Goal: Entertainment & Leisure: Browse casually

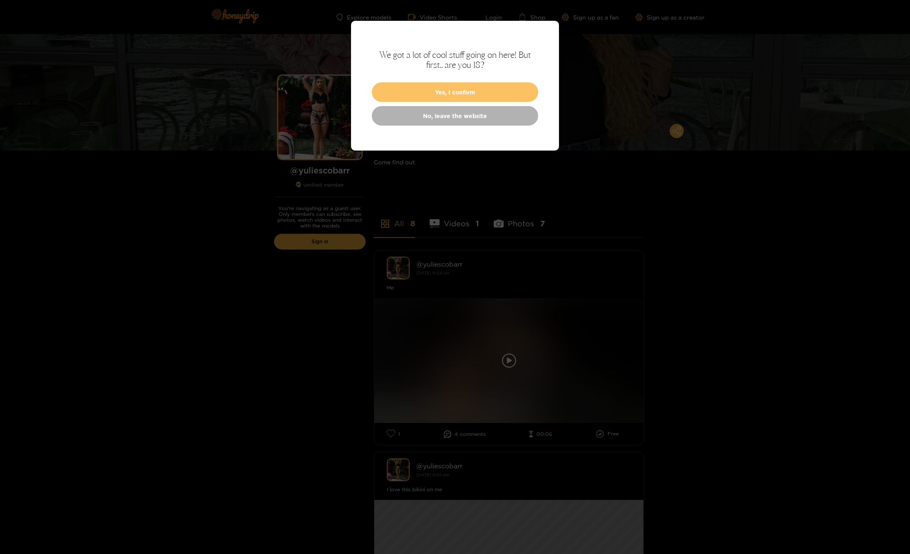
click at [406, 98] on button "Yes, I confirm" at bounding box center [455, 92] width 166 height 20
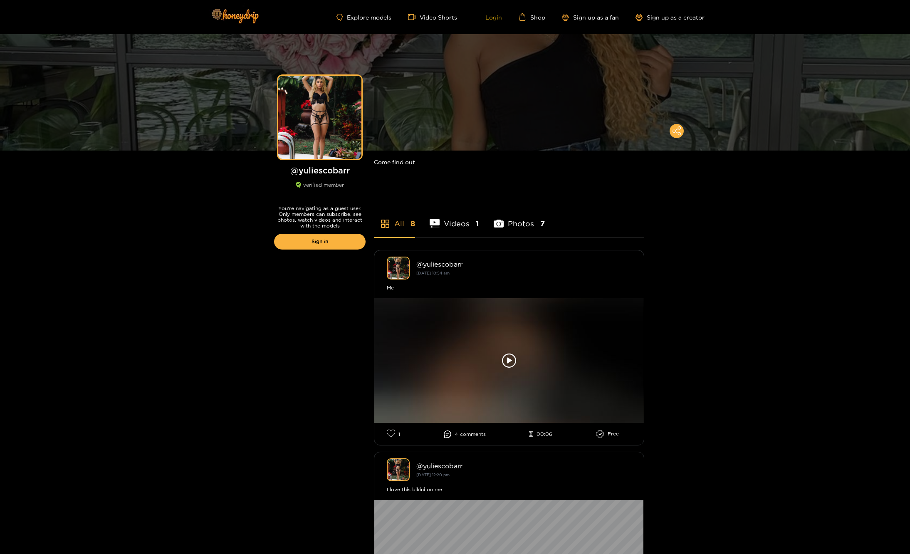
click at [493, 15] on link "Login" at bounding box center [488, 16] width 28 height 7
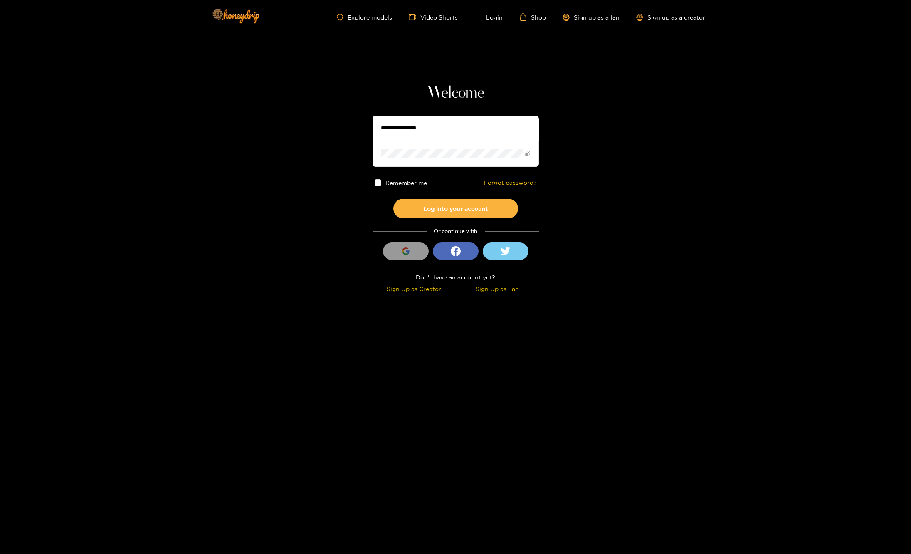
type input "**********"
click at [526, 153] on icon "eye-invisible" at bounding box center [527, 153] width 5 height 5
click at [526, 153] on icon "eye" at bounding box center [527, 153] width 5 height 5
click at [489, 207] on button "Log into your account" at bounding box center [455, 209] width 125 height 20
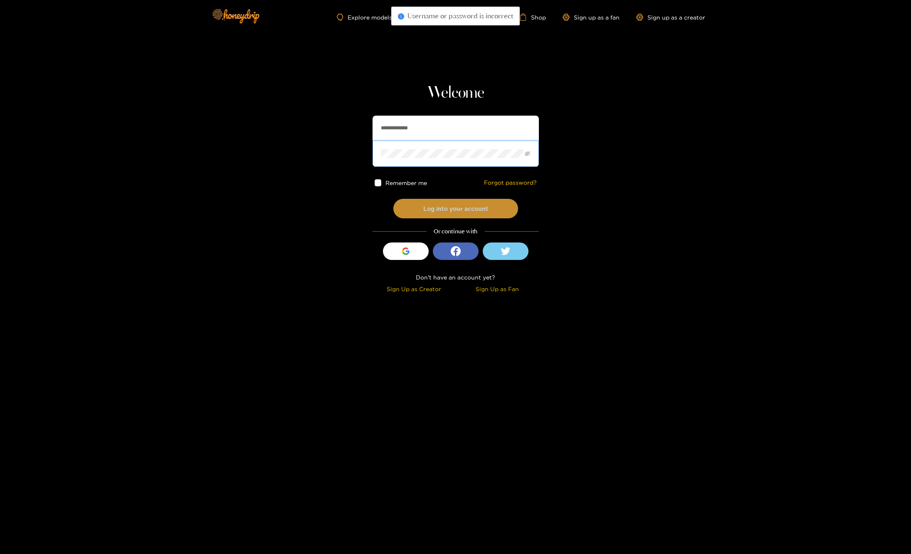
click at [460, 205] on button "Log into your account" at bounding box center [455, 209] width 125 height 20
click at [340, 188] on section "**********" at bounding box center [455, 148] width 911 height 296
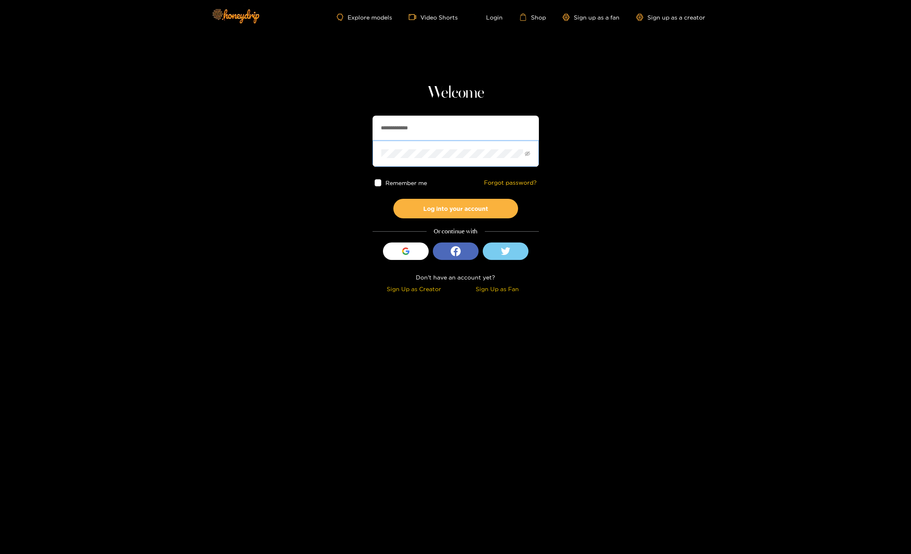
click at [393, 199] on button "Log into your account" at bounding box center [455, 209] width 125 height 20
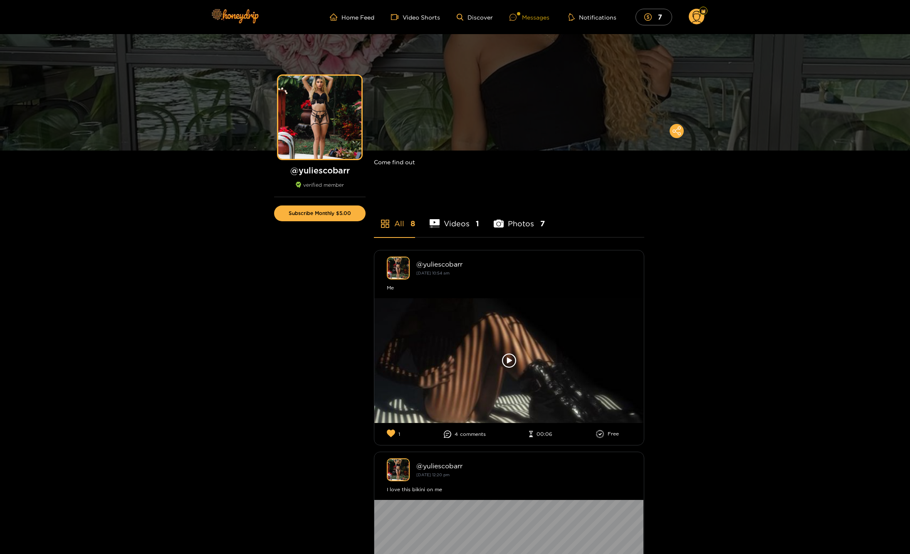
click at [521, 14] on div at bounding box center [515, 17] width 12 height 7
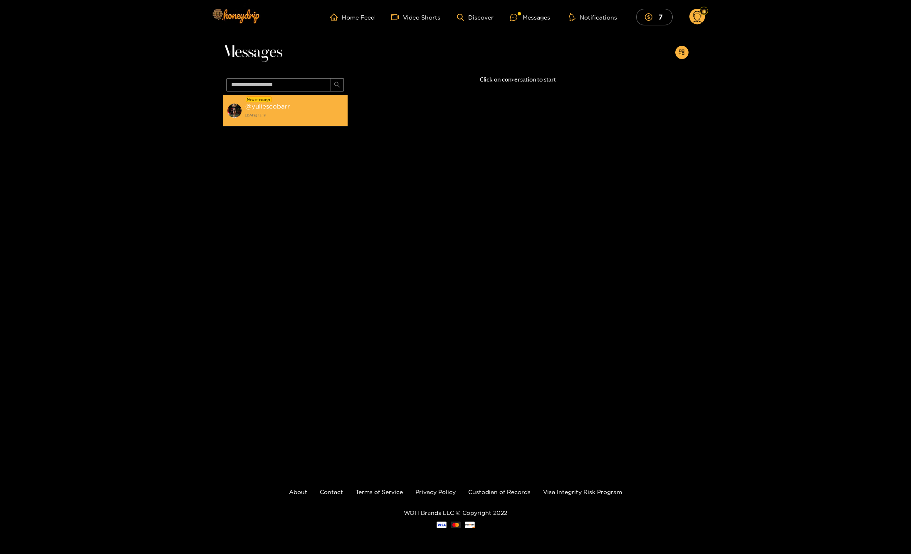
click at [251, 112] on strong "[DATE] 13:18" at bounding box center [294, 114] width 98 height 7
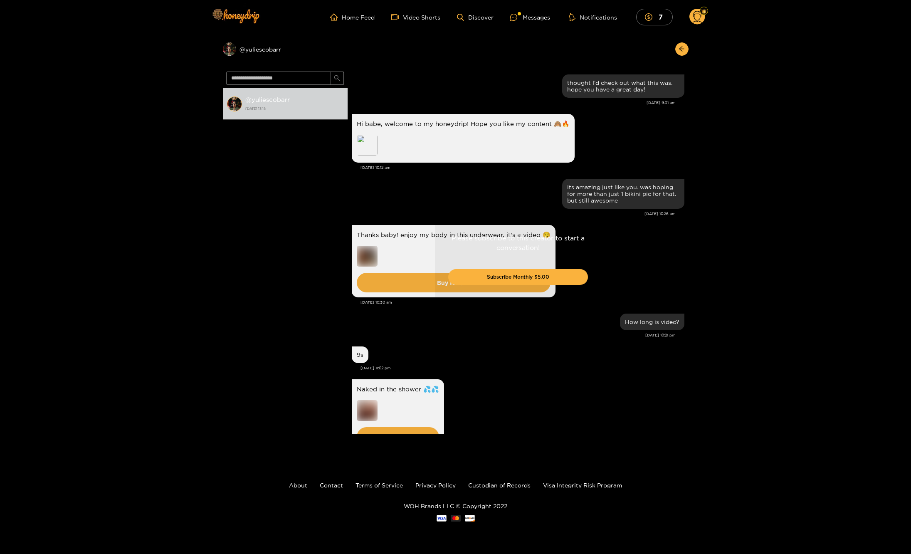
scroll to position [142, 0]
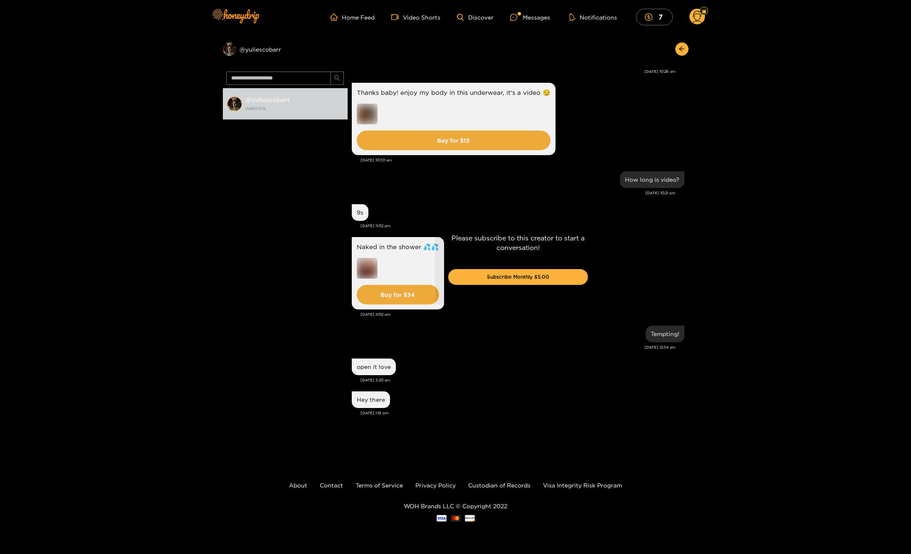
click at [370, 424] on div "Please subscribe to this creator to start a conversation! Subscribe Monthly $5.…" at bounding box center [518, 261] width 341 height 387
click at [544, 452] on div "Please subscribe to this creator to start a conversation! Subscribe Monthly $5.…" at bounding box center [518, 261] width 341 height 387
click at [375, 434] on div "Please subscribe to this creator to start a conversation! Subscribe Monthly $5.…" at bounding box center [518, 261] width 341 height 387
click at [377, 449] on div "Please subscribe to this creator to start a conversation! Subscribe Monthly $5.…" at bounding box center [518, 261] width 341 height 387
click at [298, 103] on div "@ yuliescobarr [DATE] 13:18" at bounding box center [294, 103] width 98 height 19
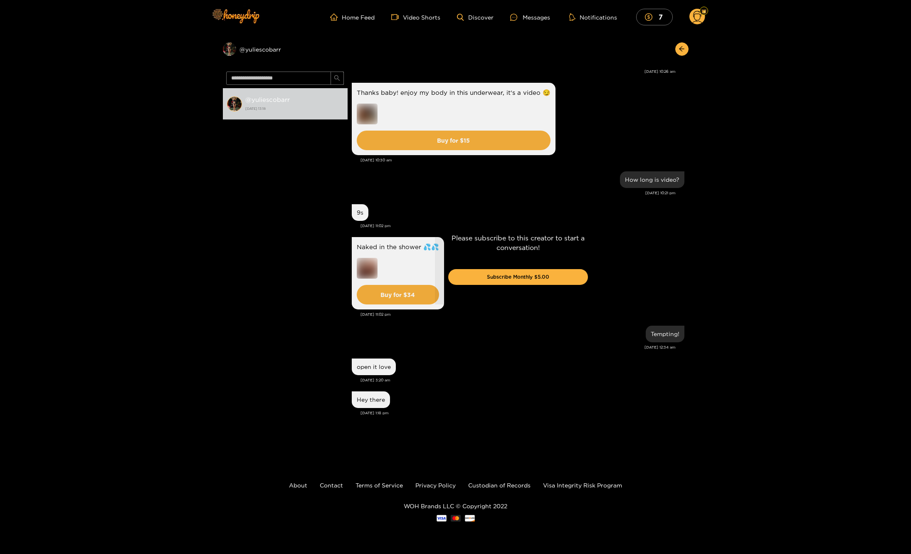
click at [366, 399] on div "Please subscribe to this creator to start a conversation! Subscribe Monthly $5.…" at bounding box center [518, 261] width 341 height 387
click at [607, 429] on div "Please subscribe to this creator to start a conversation! Subscribe Monthly $5.…" at bounding box center [518, 261] width 341 height 387
click at [612, 476] on footer "About Contact Terms of Service Privacy Policy Custodian of Records Visa Integri…" at bounding box center [455, 501] width 911 height 91
click at [687, 121] on div "Please subscribe to this creator to start a conversation! Subscribe Monthly $5.…" at bounding box center [518, 261] width 341 height 387
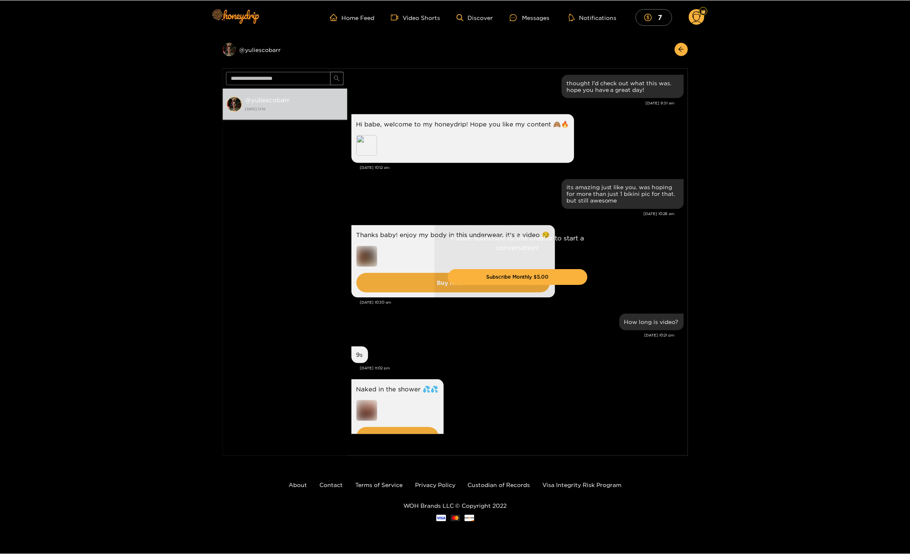
scroll to position [142, 0]
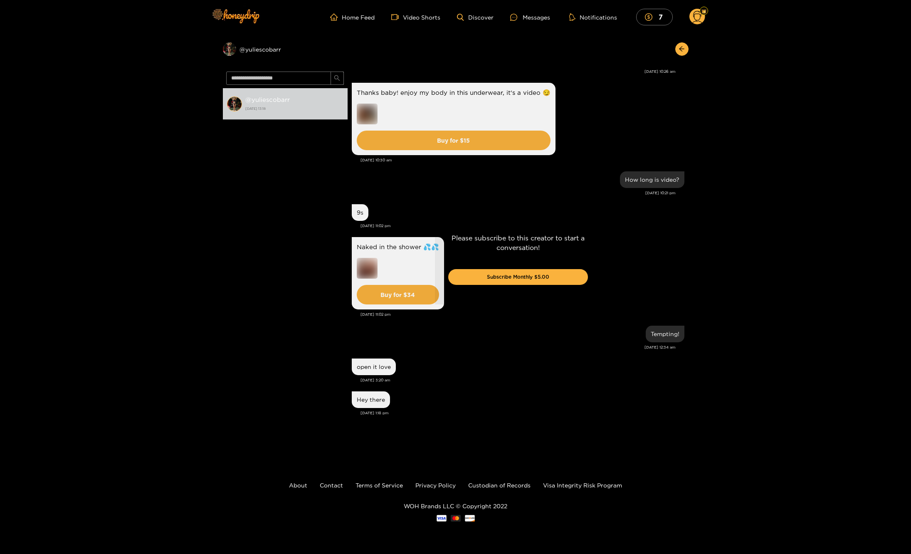
click at [688, 72] on div "Preview @ yuliescobarr @ yuliescobarr [DATE] 13:18 [PERSON_NAME] thought I'd ch…" at bounding box center [455, 245] width 911 height 422
click at [242, 49] on div "Preview @ yuliescobarr" at bounding box center [285, 48] width 125 height 13
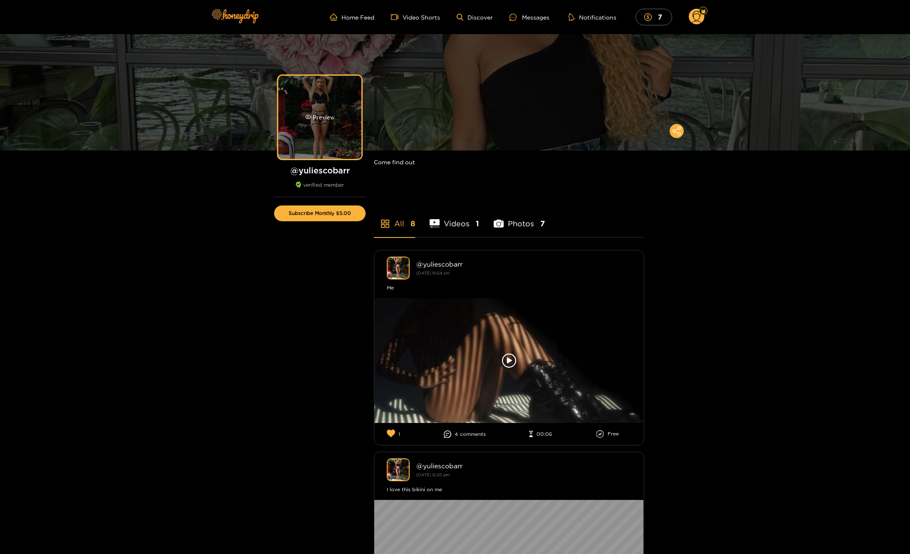
click at [325, 122] on div "Preview" at bounding box center [319, 117] width 83 height 83
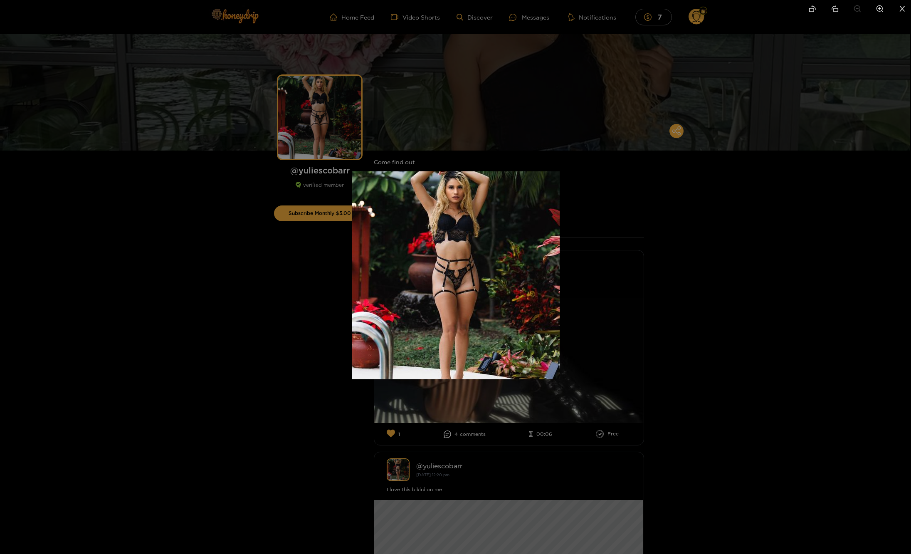
click at [650, 142] on div at bounding box center [455, 277] width 911 height 554
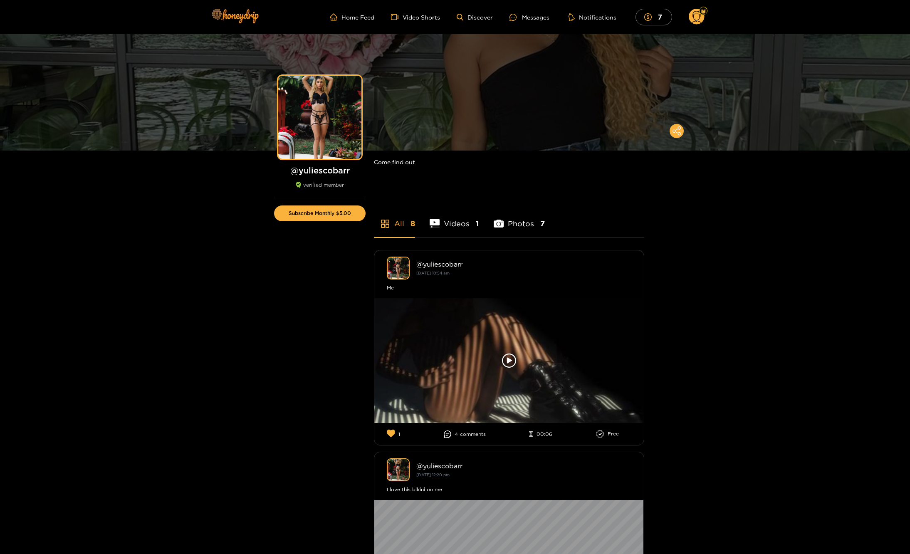
click at [445, 229] on li "Videos 1" at bounding box center [453, 218] width 49 height 37
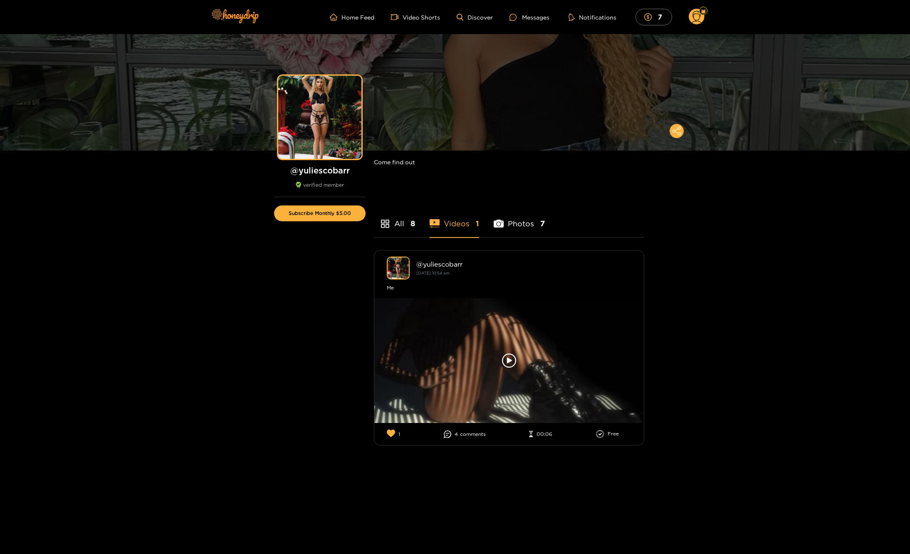
click at [528, 205] on li "Photos 7" at bounding box center [518, 218] width 51 height 37
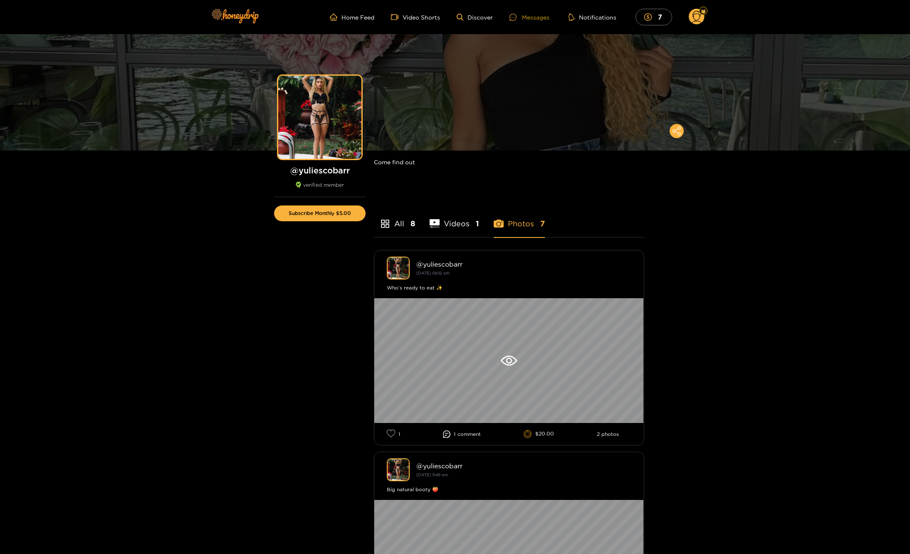
click at [536, 18] on div "Messages" at bounding box center [529, 17] width 40 height 10
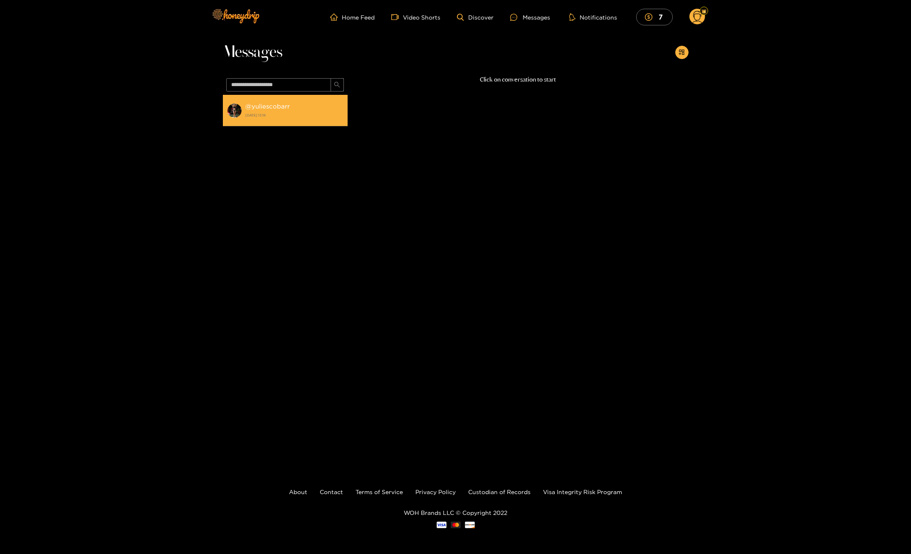
click at [266, 99] on li "@ yuliescobarr [DATE] 13:18" at bounding box center [285, 111] width 125 height 32
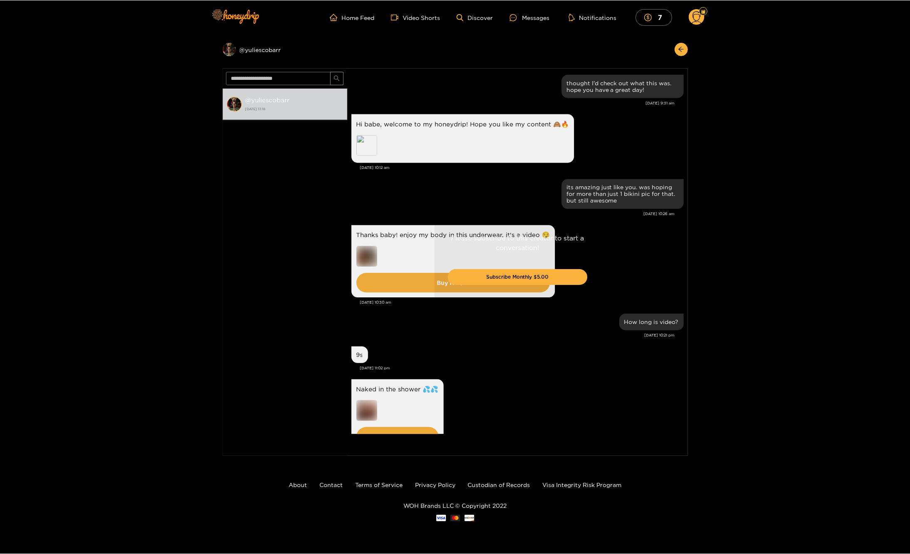
scroll to position [142, 0]
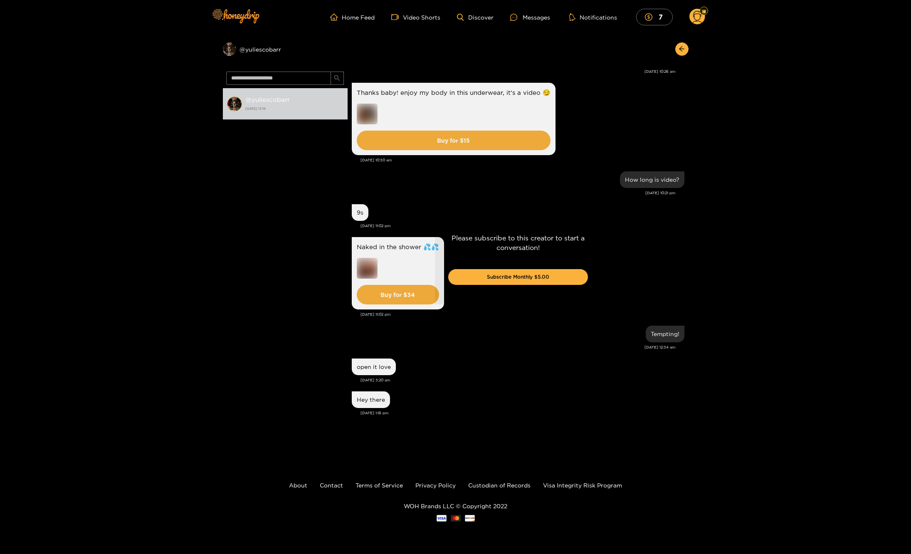
click at [689, 79] on div "Preview @ yuliescobarr @ yuliescobarr [DATE] 13:18 [PERSON_NAME] thought I'd ch…" at bounding box center [455, 245] width 911 height 422
click at [687, 79] on div "Please subscribe to this creator to start a conversation! Subscribe Monthly $5.…" at bounding box center [518, 261] width 341 height 387
click at [245, 21] on img at bounding box center [235, 15] width 58 height 35
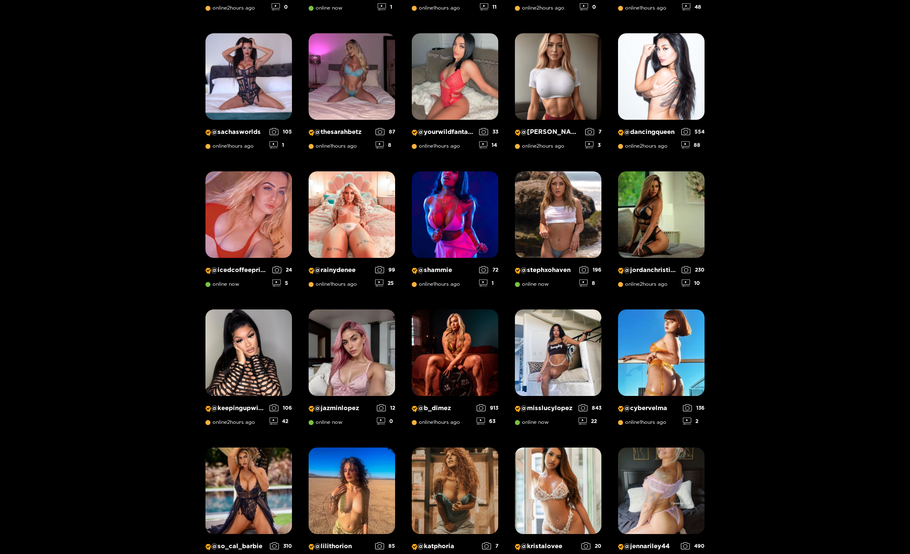
scroll to position [279, 0]
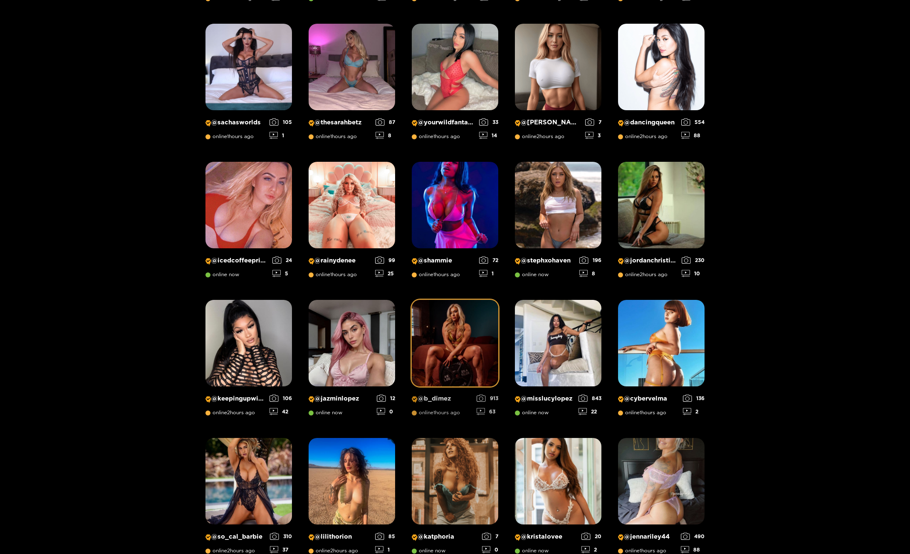
click at [437, 323] on img at bounding box center [455, 343] width 86 height 86
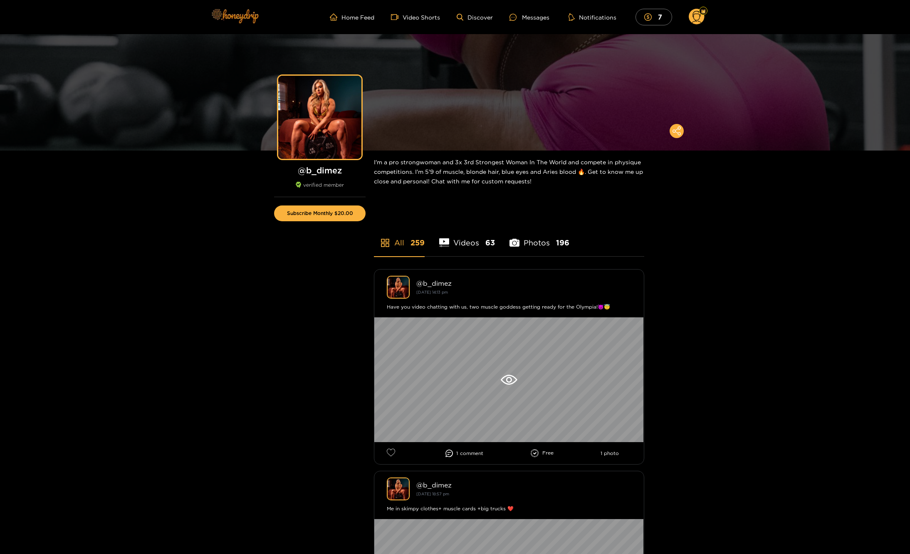
click at [240, 10] on img at bounding box center [234, 15] width 58 height 35
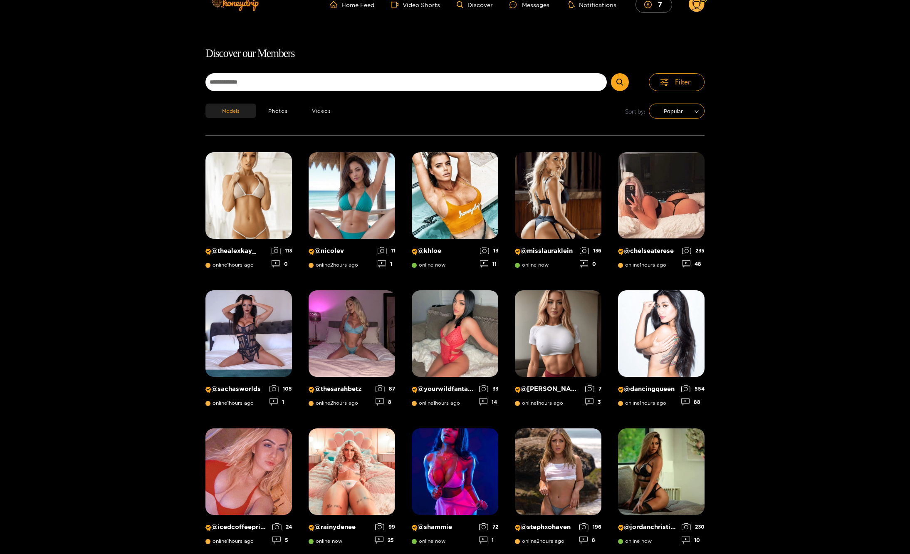
scroll to position [12, 0]
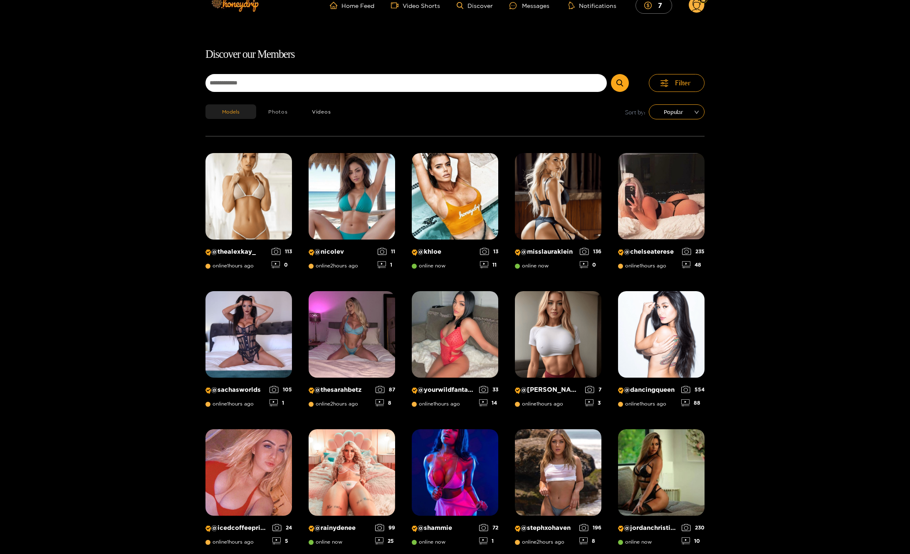
click at [272, 113] on button "Photos" at bounding box center [278, 111] width 44 height 15
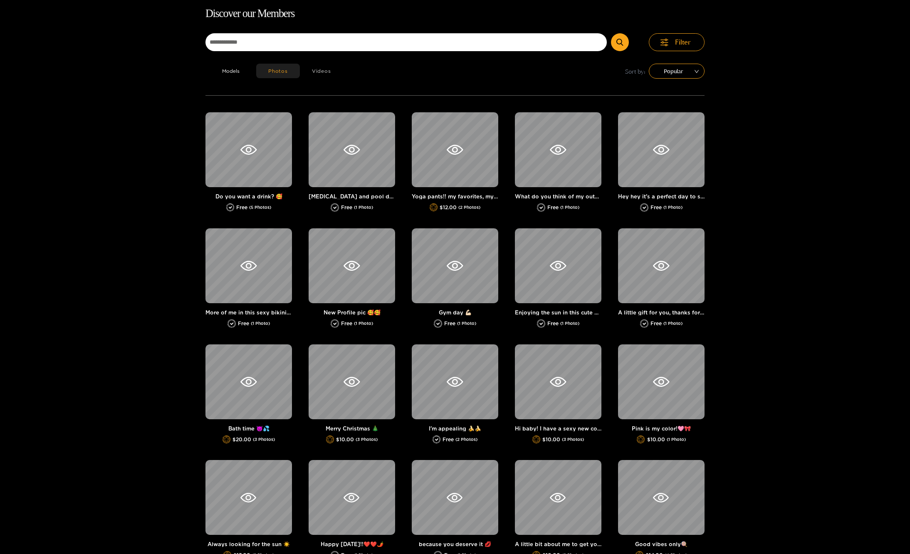
scroll to position [53, 0]
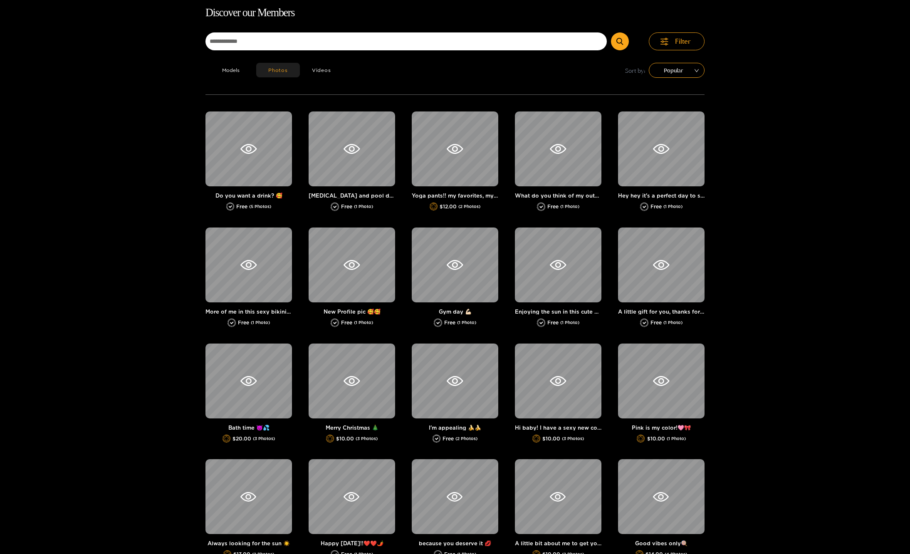
click at [315, 78] on div "Models Photos Videos Sort by: Popular" at bounding box center [454, 79] width 499 height 32
click at [317, 74] on button "Videos" at bounding box center [321, 70] width 43 height 15
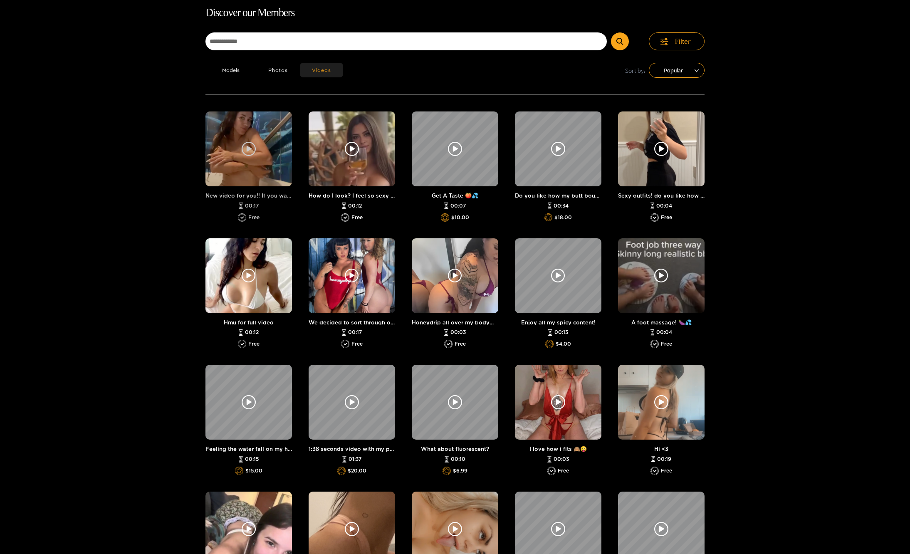
click at [243, 153] on icon at bounding box center [249, 149] width 14 height 14
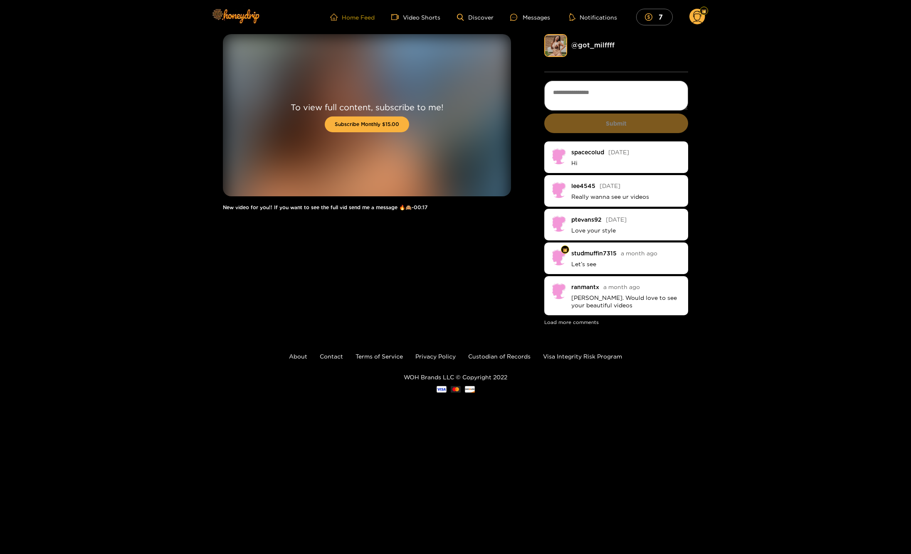
click at [353, 16] on link "Home Feed" at bounding box center [352, 16] width 44 height 7
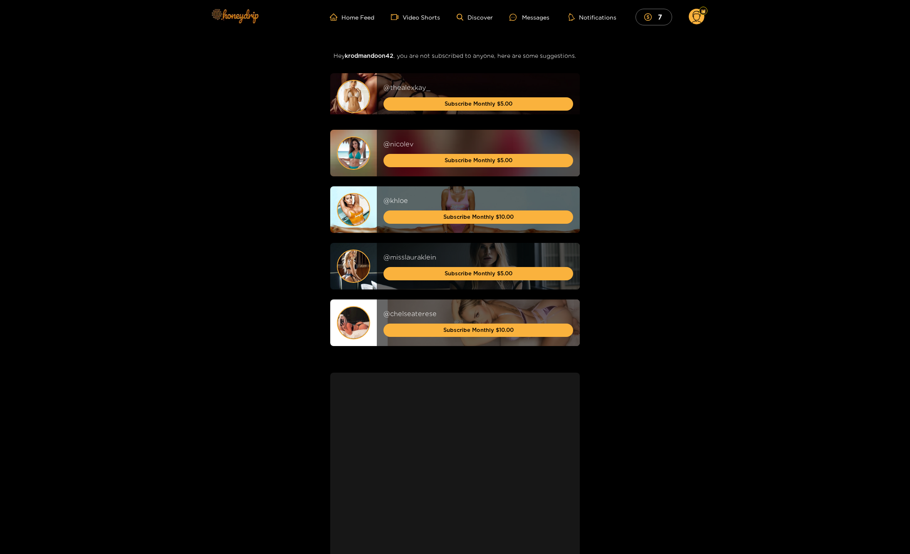
click at [254, 22] on img at bounding box center [234, 15] width 58 height 35
